Goal: Task Accomplishment & Management: Use online tool/utility

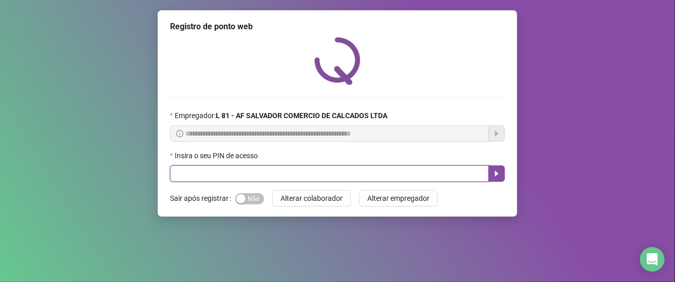
click at [275, 176] on input "text" at bounding box center [329, 173] width 319 height 16
type input "*****"
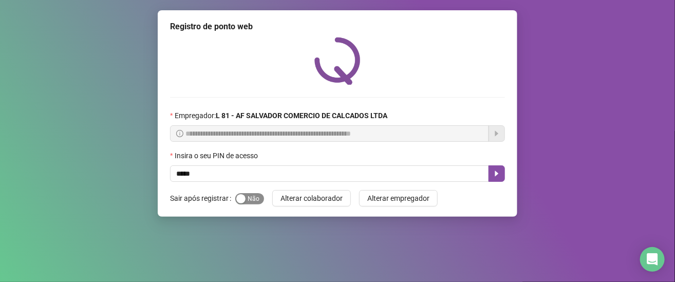
click at [256, 201] on span "Sim Não" at bounding box center [249, 198] width 29 height 11
click at [500, 176] on icon "caret-right" at bounding box center [496, 173] width 8 height 8
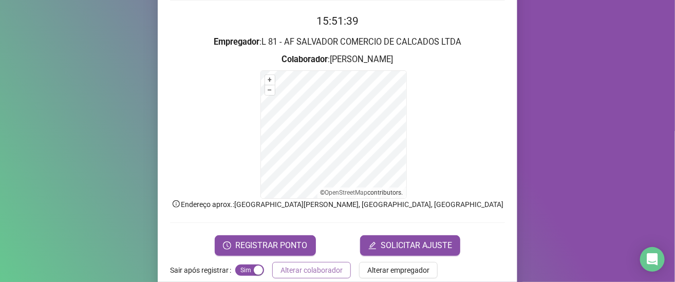
scroll to position [116, 0]
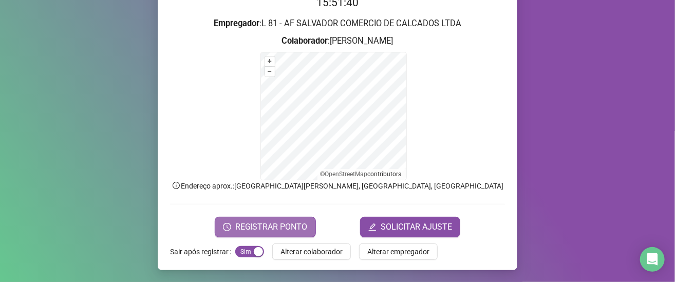
click at [291, 231] on span "REGISTRAR PONTO" at bounding box center [271, 227] width 72 height 12
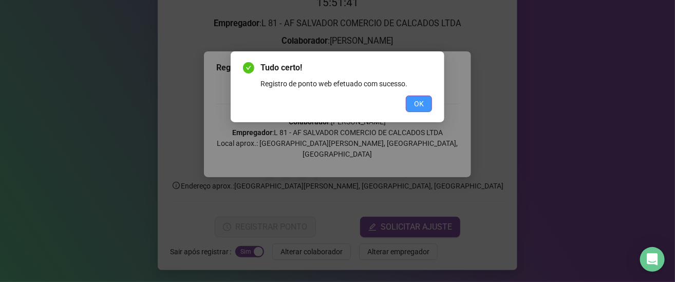
click at [428, 108] on button "OK" at bounding box center [419, 104] width 26 height 16
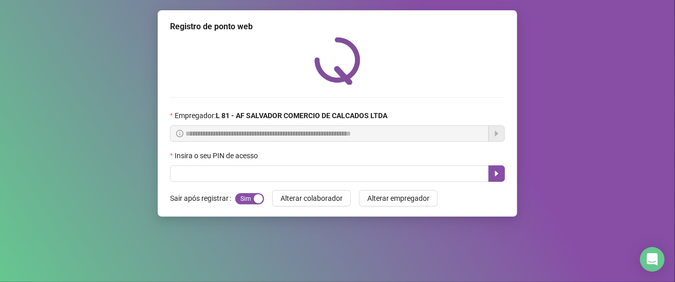
scroll to position [0, 0]
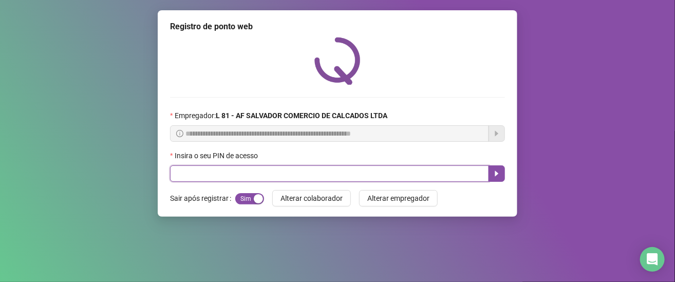
click at [228, 172] on input "text" at bounding box center [329, 173] width 319 height 16
type input "*****"
click at [492, 176] on icon "caret-right" at bounding box center [496, 173] width 8 height 8
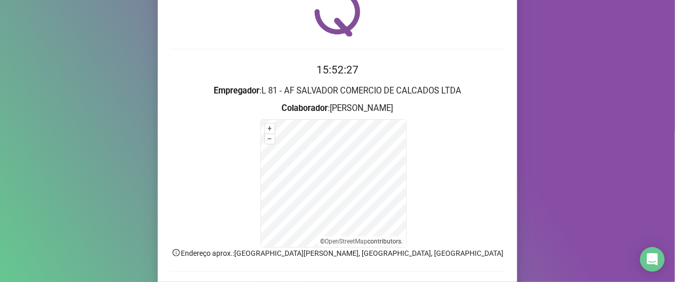
scroll to position [116, 0]
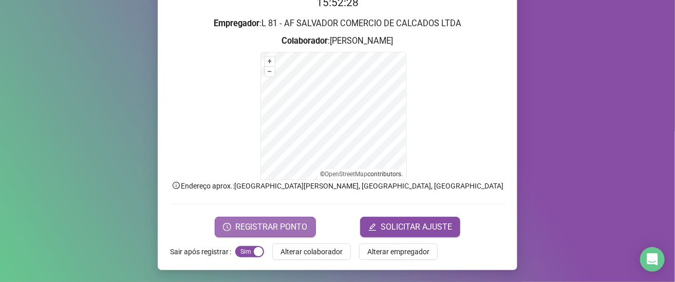
click at [266, 228] on span "REGISTRAR PONTO" at bounding box center [271, 227] width 72 height 12
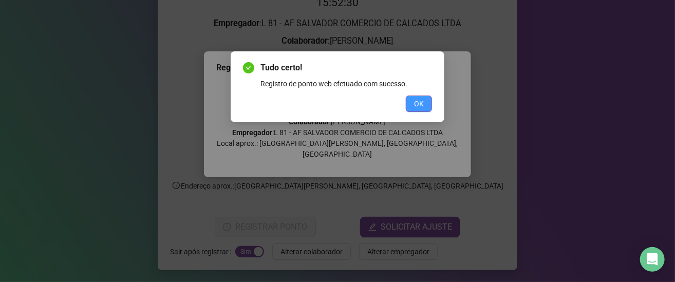
click at [420, 105] on span "OK" at bounding box center [419, 103] width 10 height 11
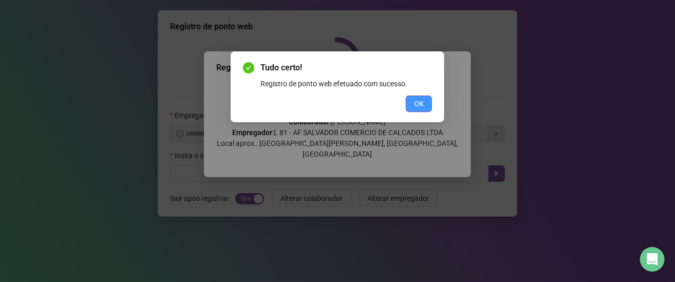
scroll to position [0, 0]
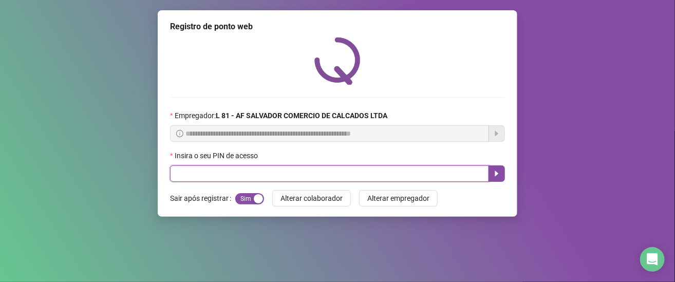
click at [188, 168] on input "text" at bounding box center [329, 173] width 319 height 16
type input "*****"
click at [500, 174] on icon "caret-right" at bounding box center [496, 173] width 8 height 8
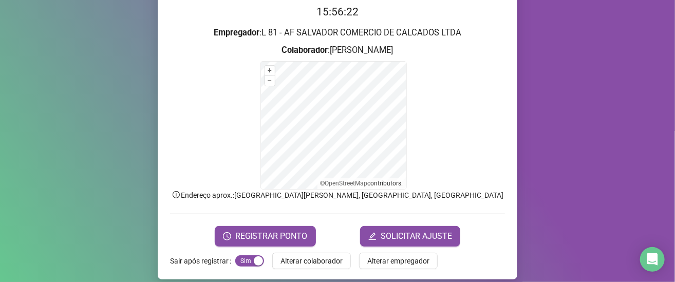
scroll to position [116, 0]
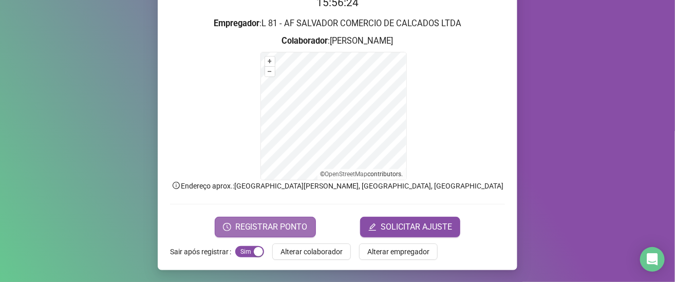
click at [241, 223] on span "REGISTRAR PONTO" at bounding box center [271, 227] width 72 height 12
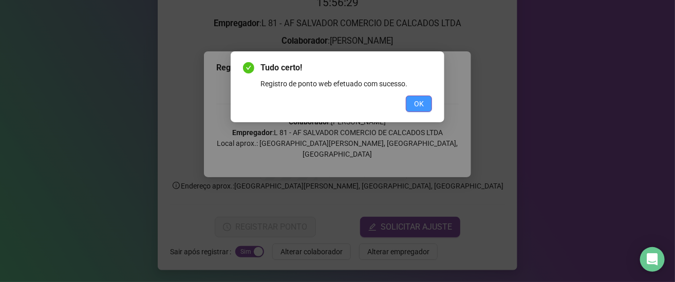
click at [418, 106] on span "OK" at bounding box center [419, 103] width 10 height 11
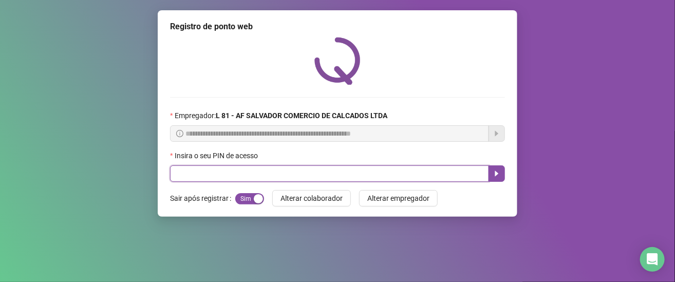
click at [397, 182] on input "text" at bounding box center [329, 173] width 319 height 16
type input "*****"
click at [498, 169] on button "button" at bounding box center [496, 173] width 16 height 16
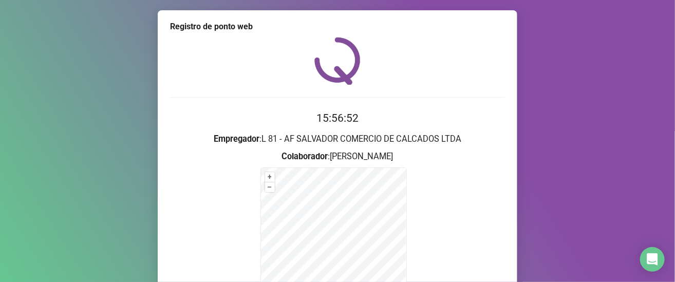
scroll to position [116, 0]
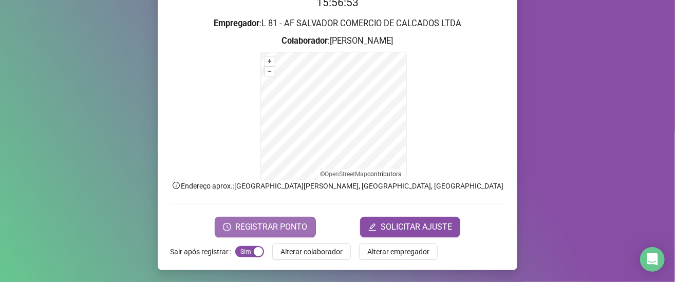
click at [297, 229] on span "REGISTRAR PONTO" at bounding box center [271, 227] width 72 height 12
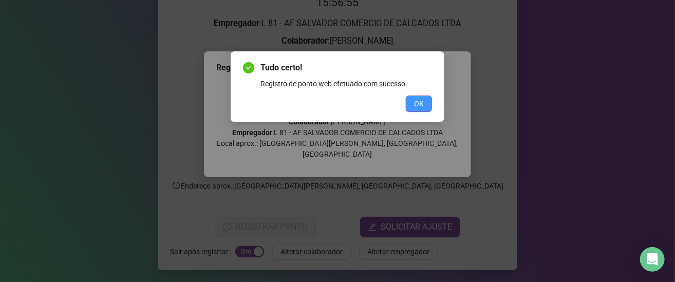
click at [411, 107] on button "OK" at bounding box center [419, 104] width 26 height 16
